Goal: Communication & Community: Ask a question

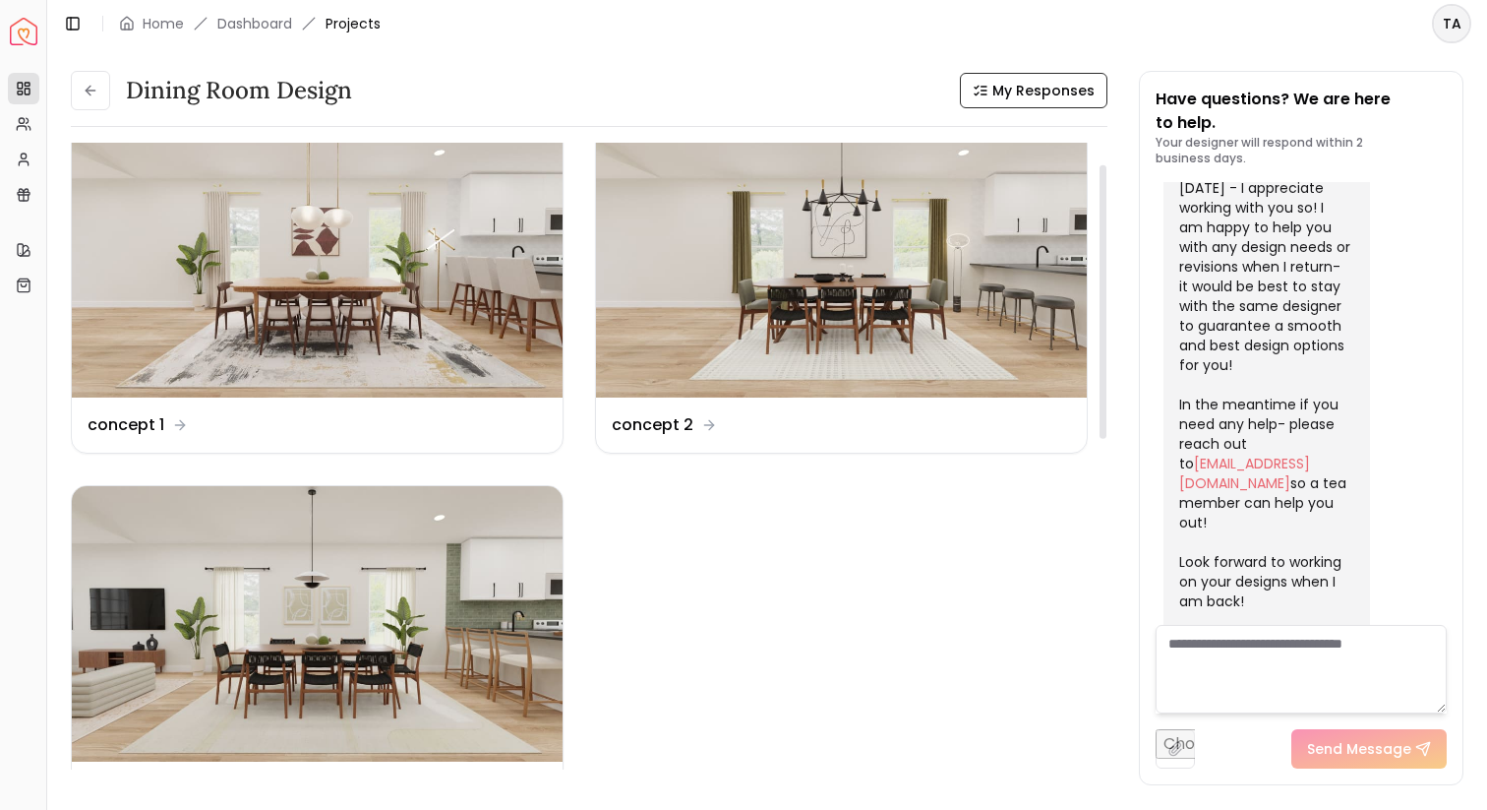
scroll to position [71, 0]
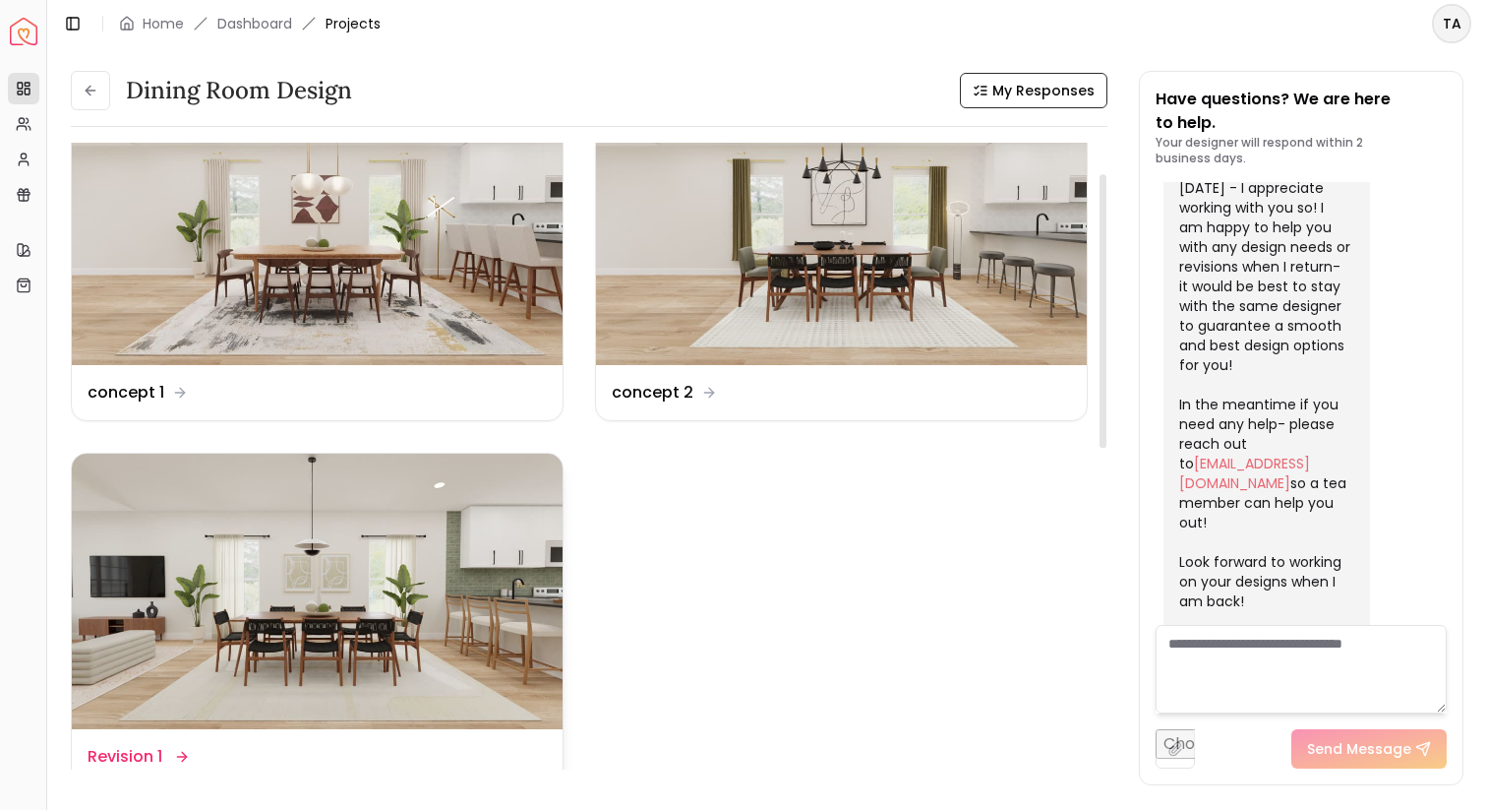
click at [476, 582] on img at bounding box center [317, 592] width 491 height 276
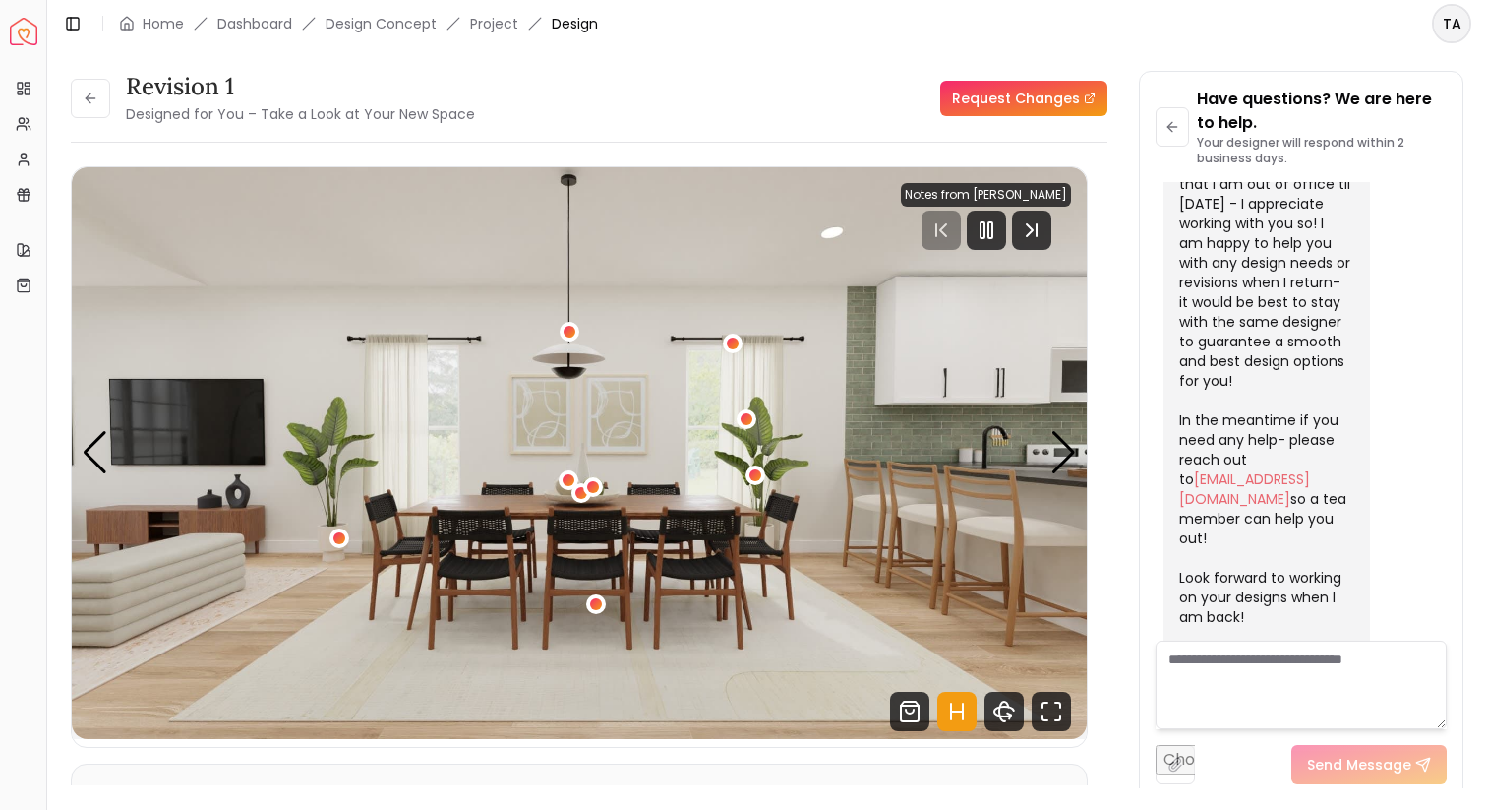
click at [1281, 685] on textarea at bounding box center [1301, 684] width 291 height 89
click at [983, 237] on icon "Pause" at bounding box center [987, 230] width 24 height 24
click at [1327, 699] on textarea at bounding box center [1301, 684] width 291 height 89
type textarea "*"
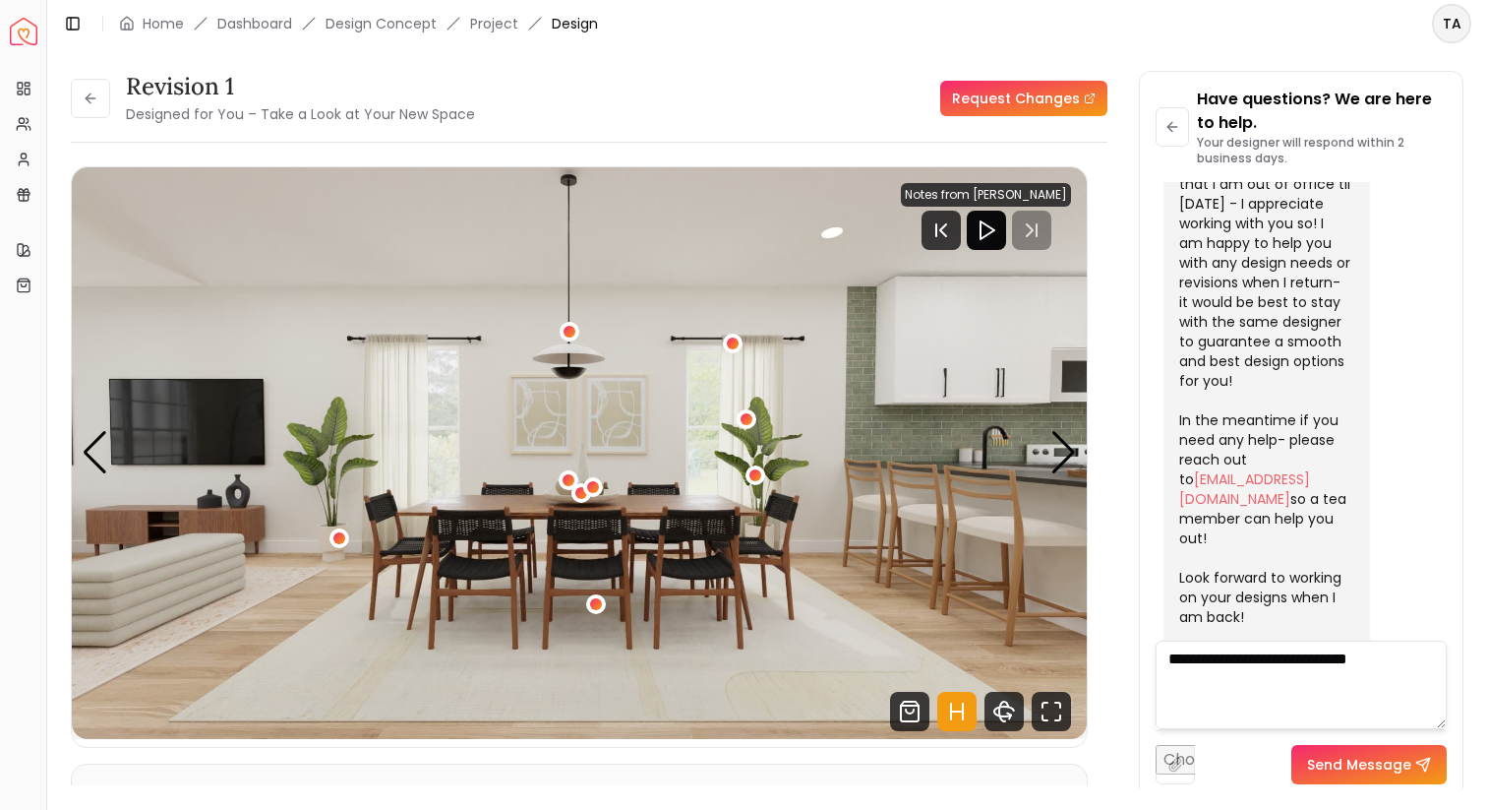
click at [678, 55] on div "Revision 1 Designed for You – Take a Look at Your New Space Request Changes Rev…" at bounding box center [767, 417] width 1440 height 741
click at [1415, 665] on textarea "**********" at bounding box center [1301, 684] width 291 height 89
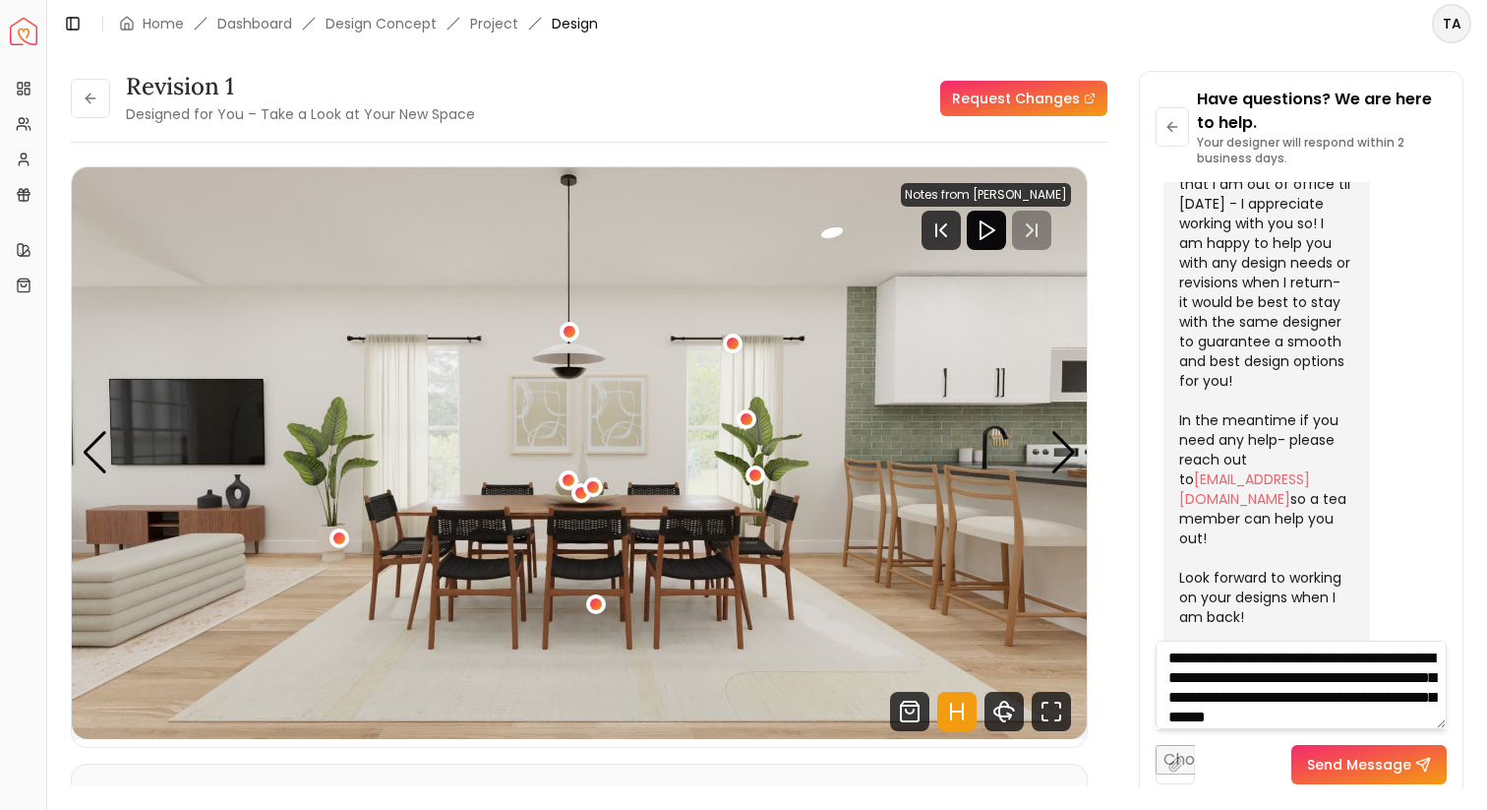
scroll to position [21, 0]
type textarea "**********"
click at [1379, 764] on button "Send Message" at bounding box center [1369, 764] width 155 height 39
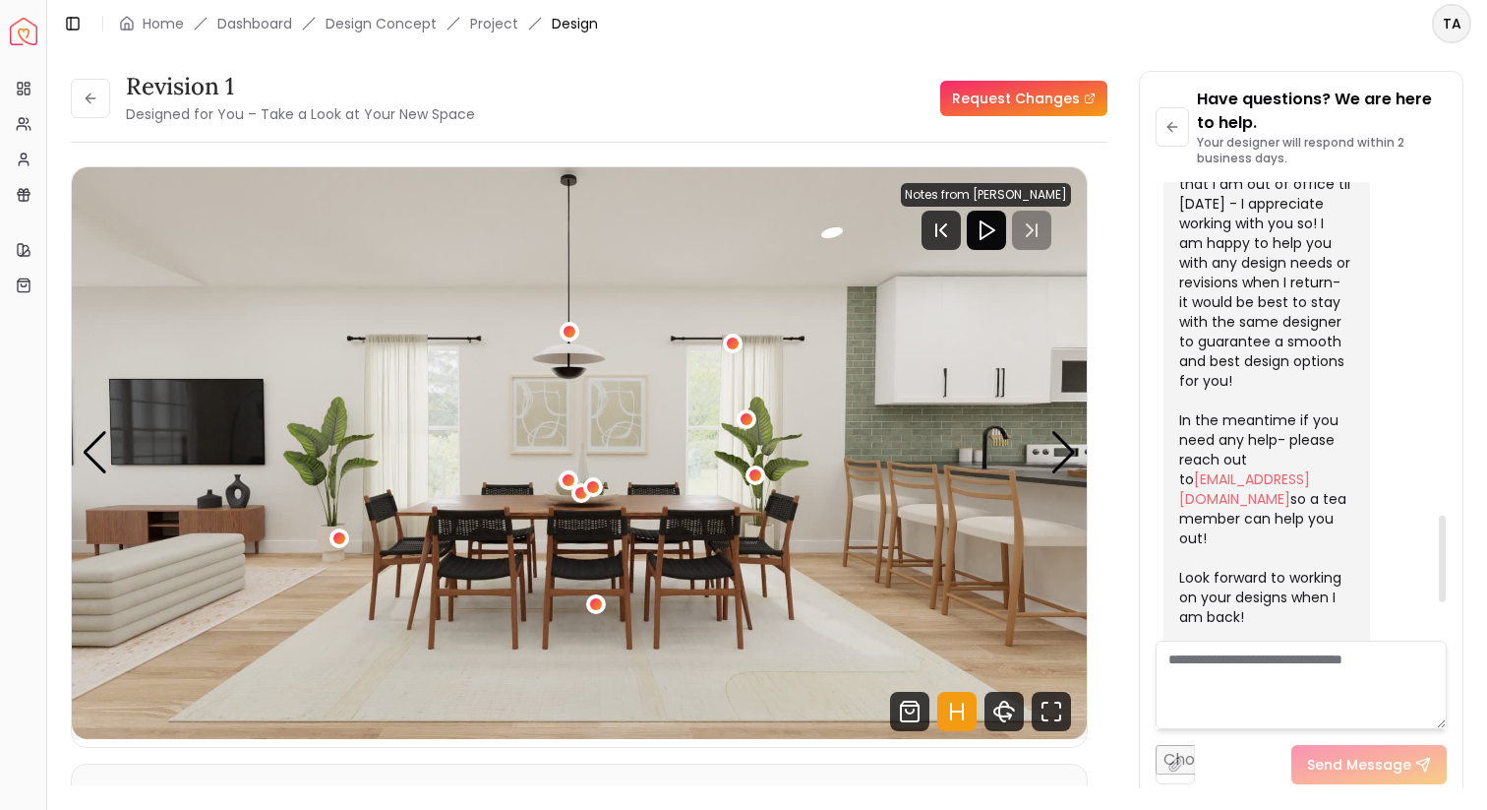
scroll to position [1958, 0]
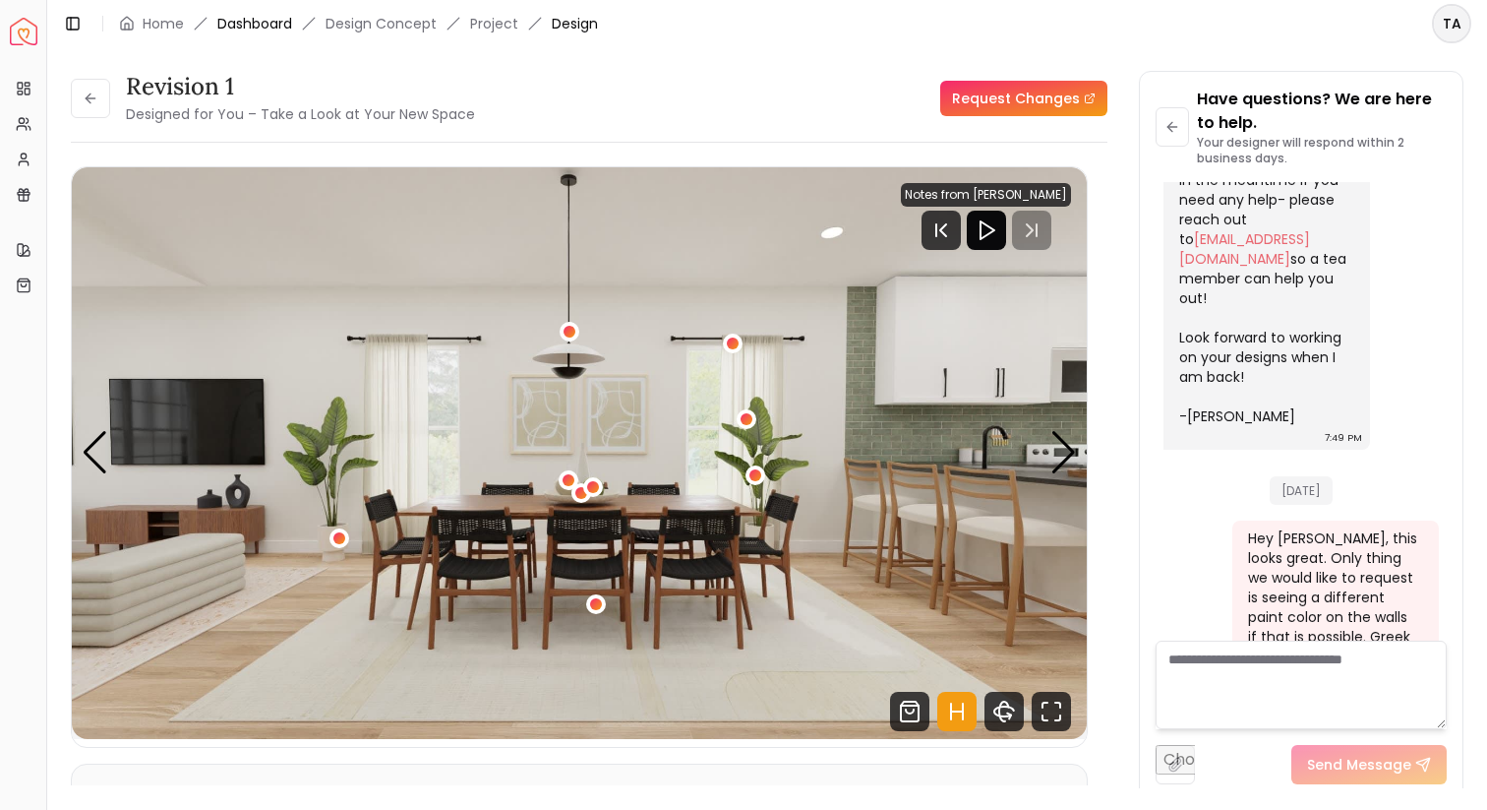
click at [273, 30] on link "Dashboard" at bounding box center [254, 24] width 75 height 20
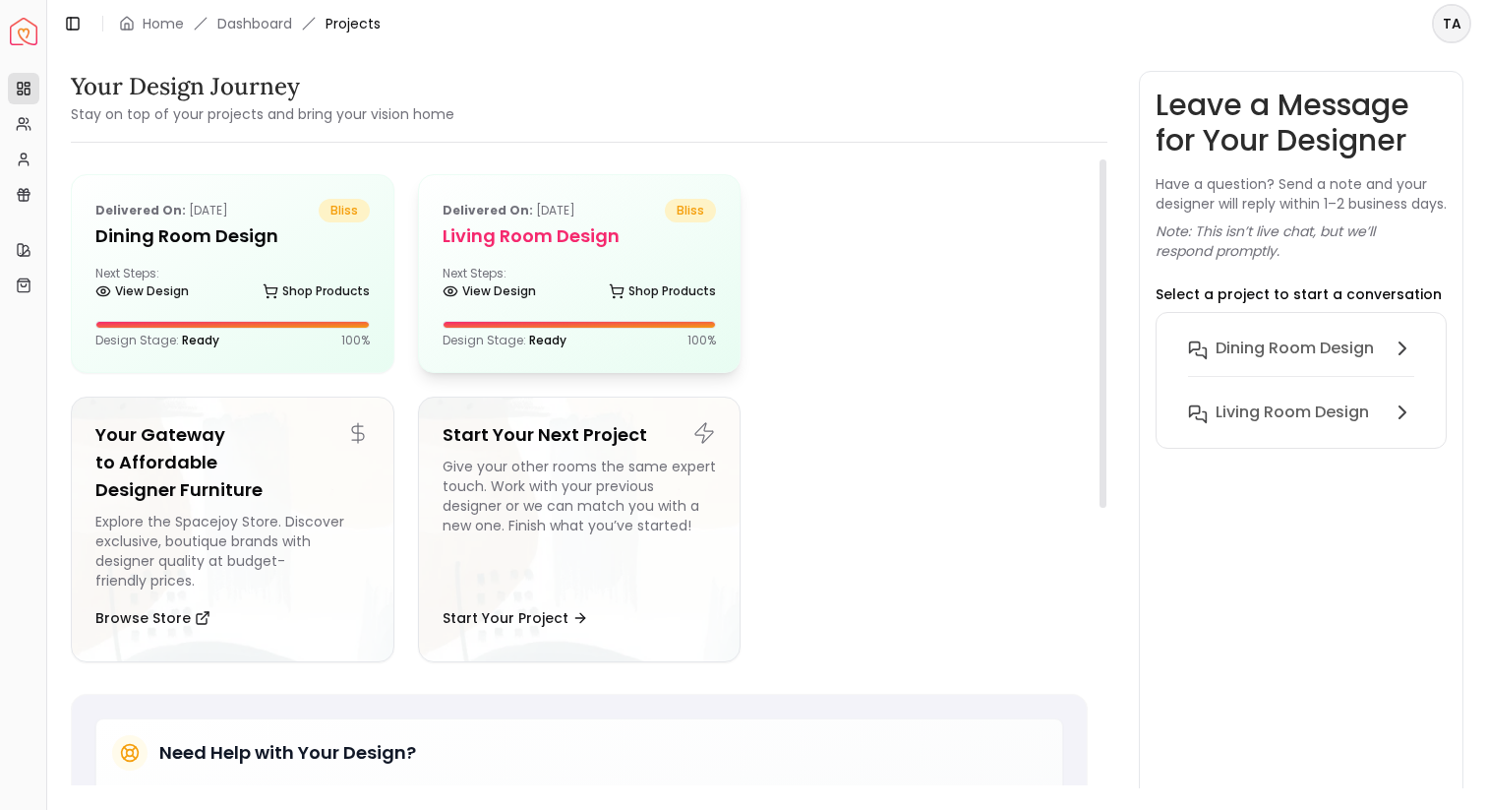
click at [540, 214] on p "Delivered on: [DATE]" at bounding box center [509, 211] width 133 height 24
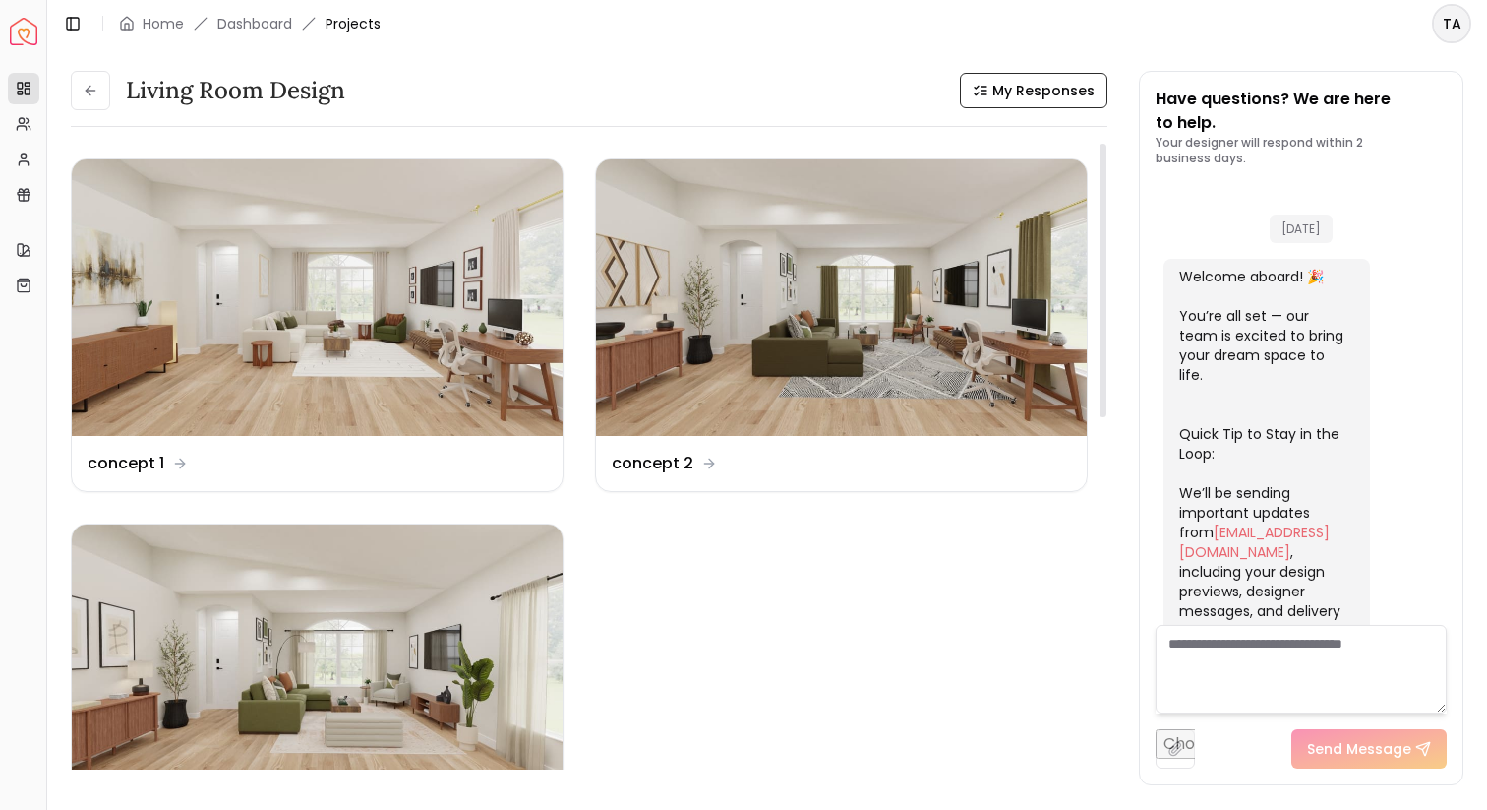
scroll to position [3992, 0]
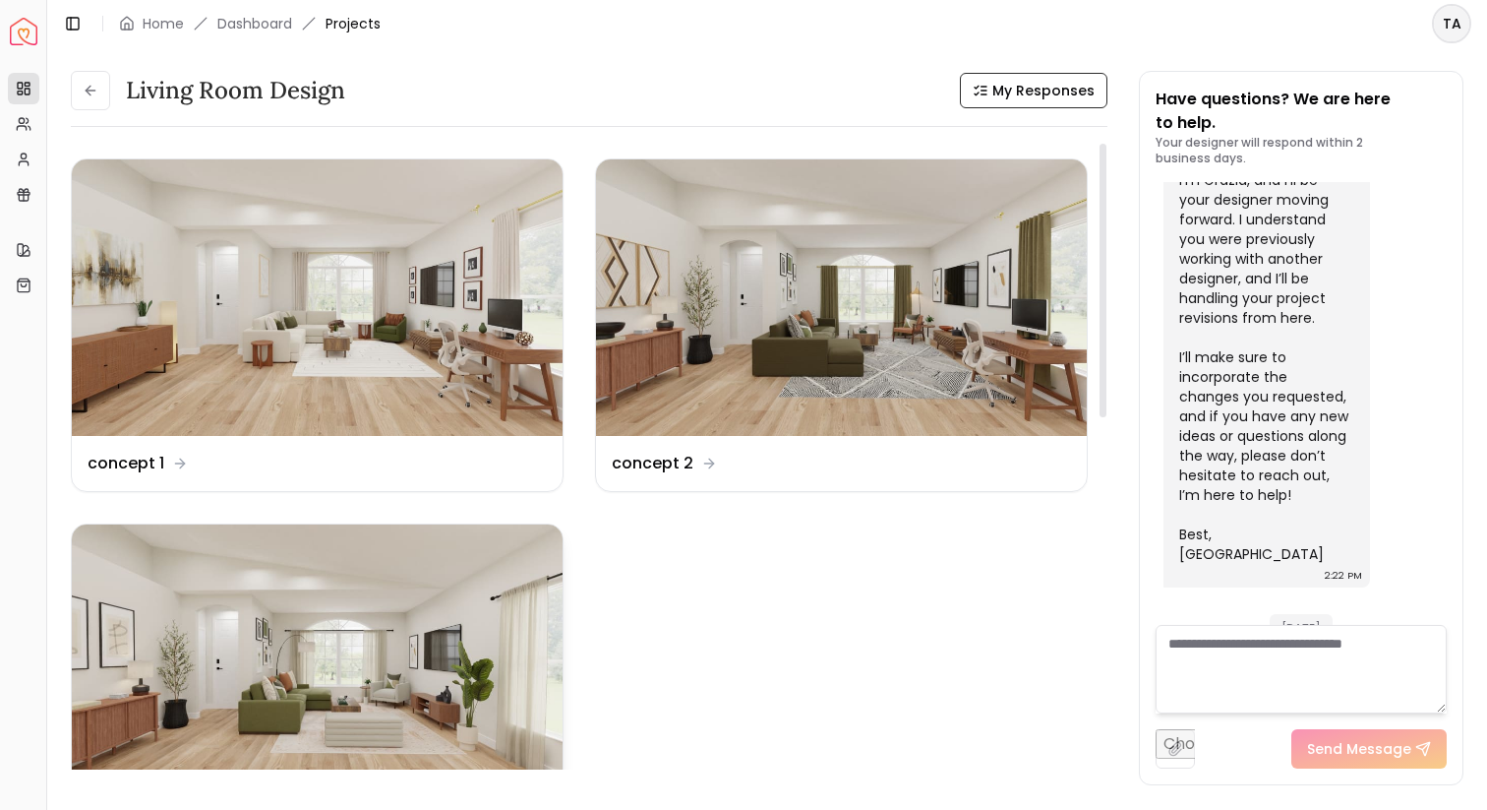
click at [524, 600] on img at bounding box center [317, 662] width 491 height 276
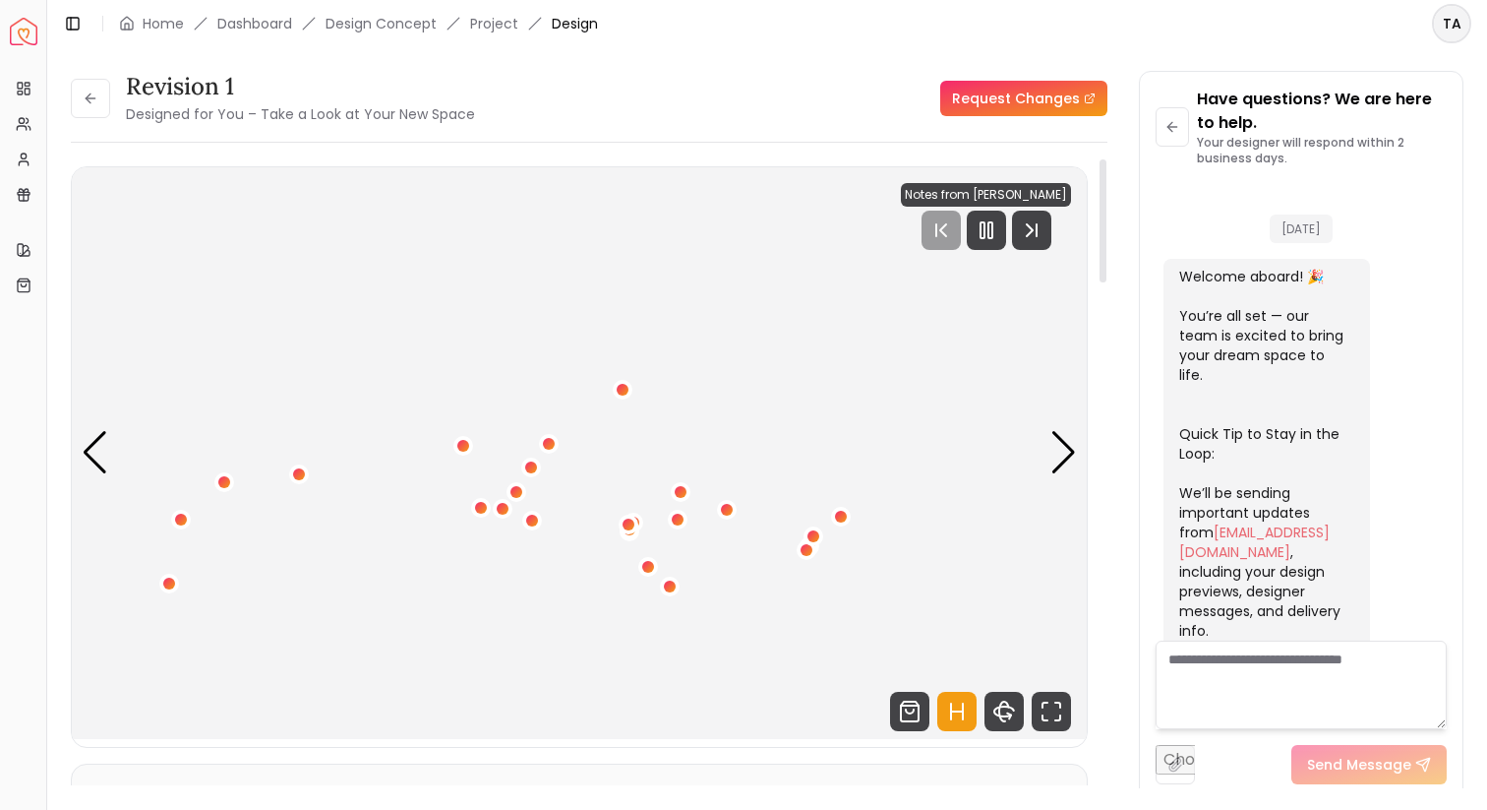
scroll to position [3976, 0]
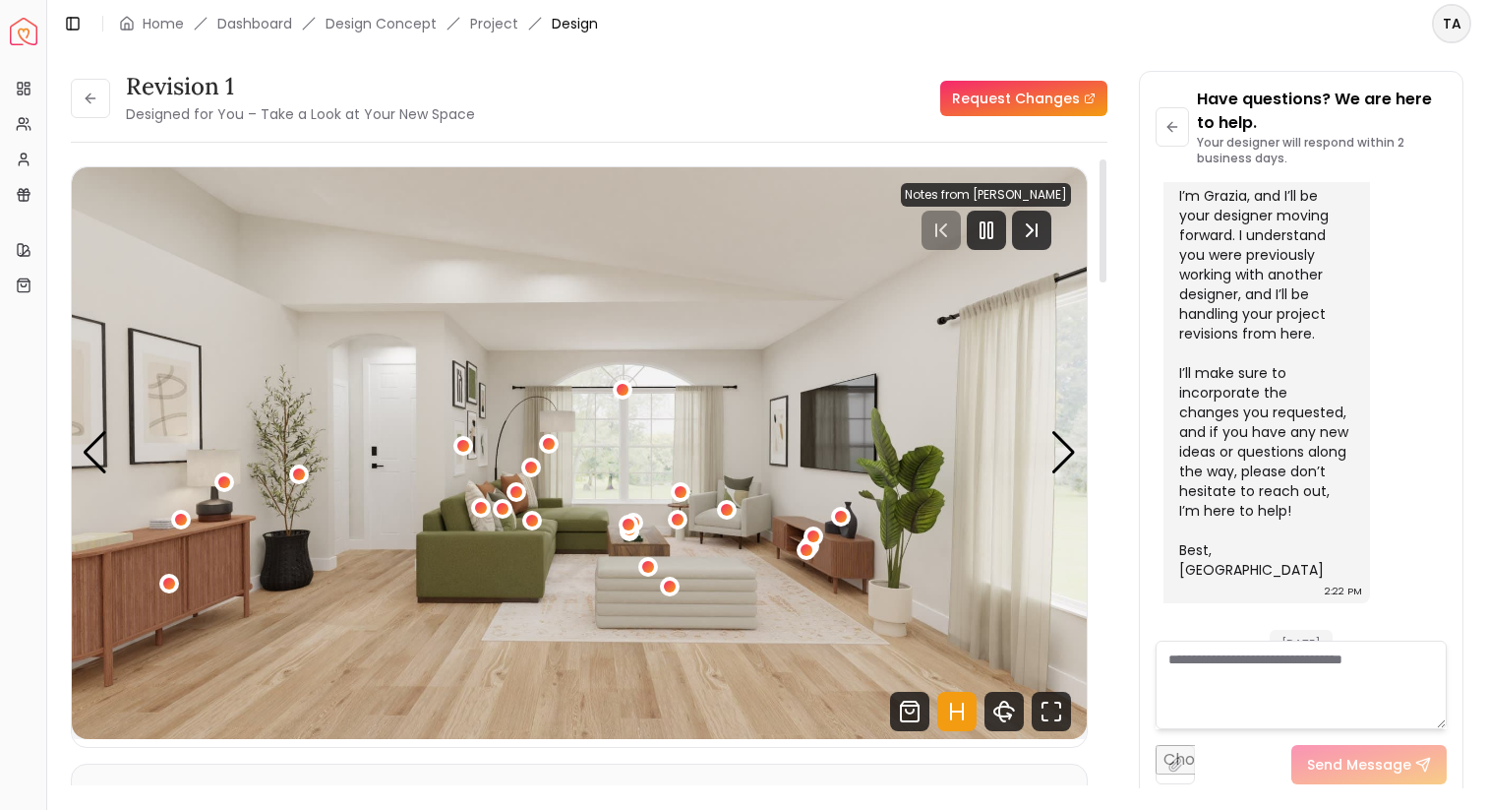
click at [938, 702] on icon "Hotspots Toggle" at bounding box center [957, 711] width 39 height 39
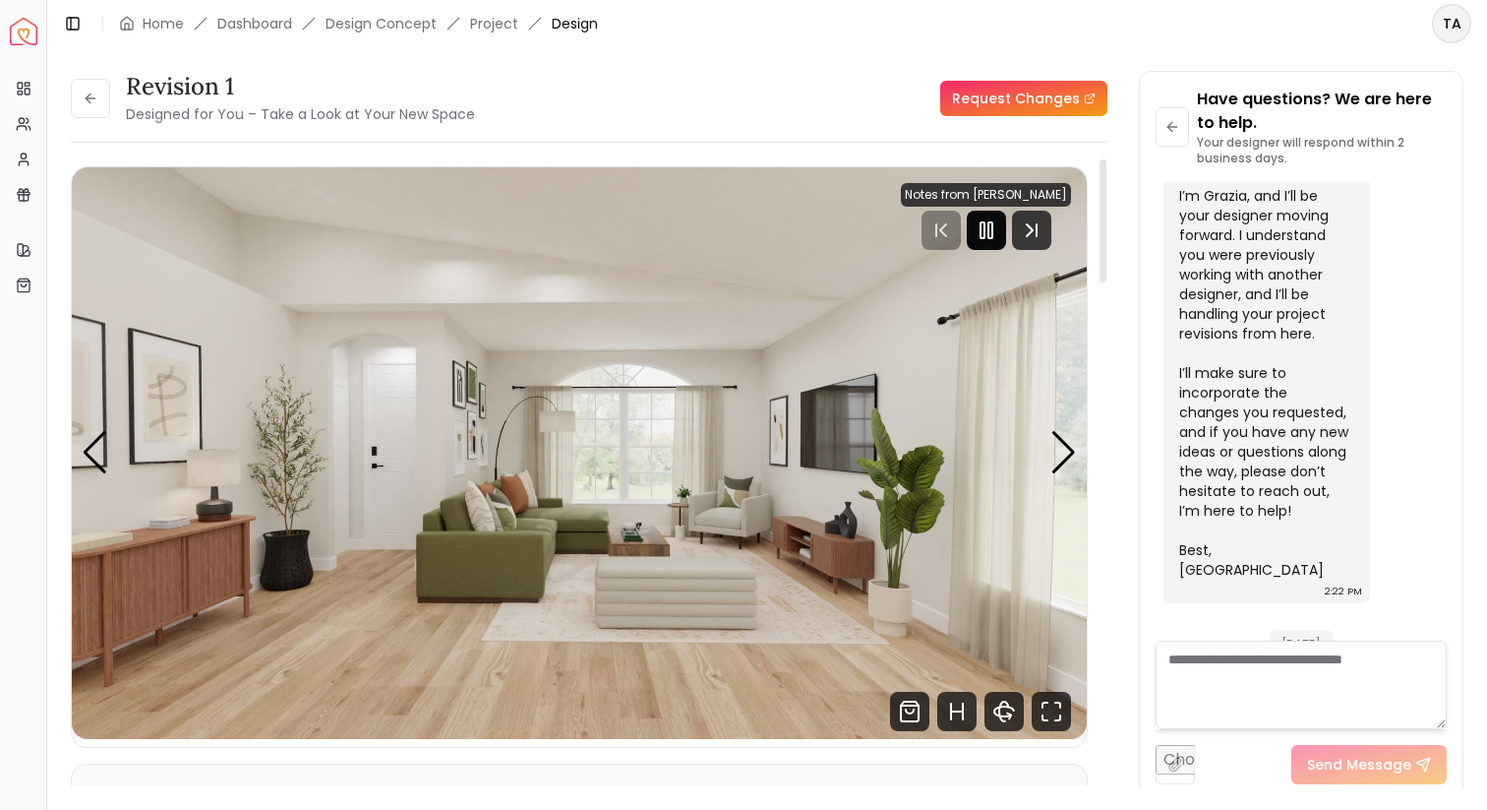
click at [982, 227] on rect "Pause" at bounding box center [983, 230] width 4 height 16
click at [246, 20] on link "Dashboard" at bounding box center [254, 24] width 75 height 20
